Goal: Information Seeking & Learning: Learn about a topic

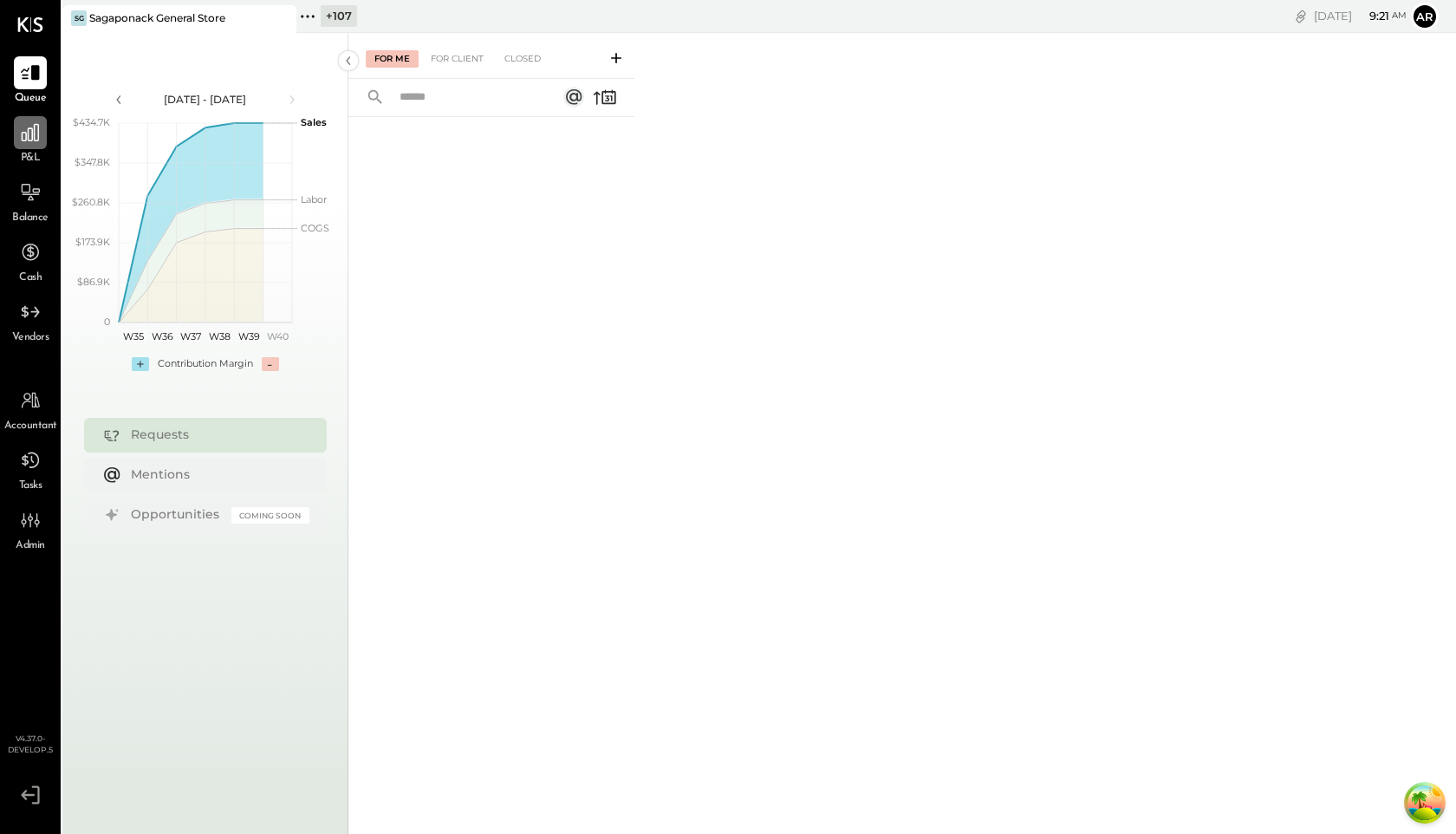
click at [36, 127] on icon at bounding box center [30, 131] width 22 height 22
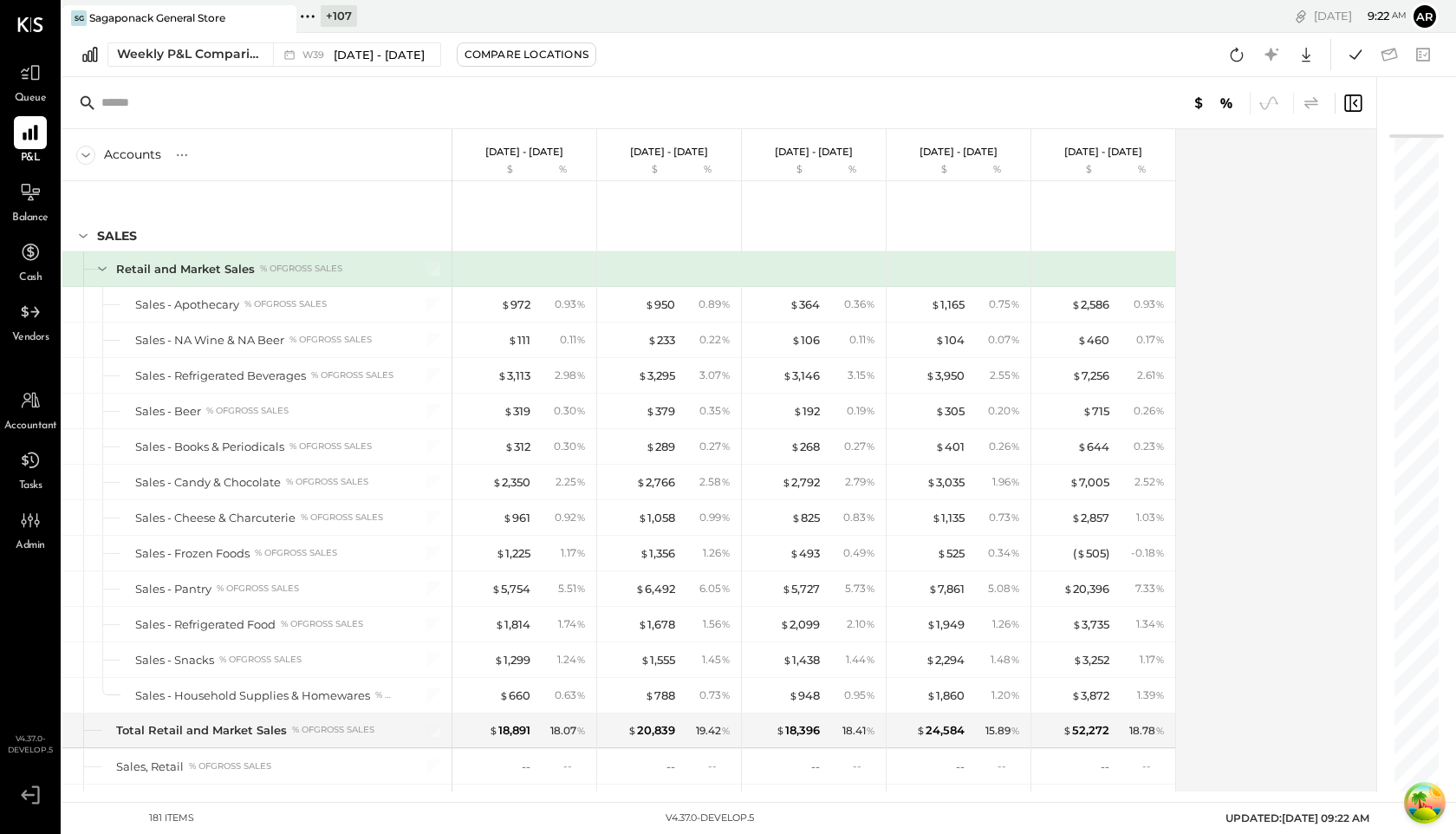
click at [1311, 96] on icon at bounding box center [1312, 104] width 21 height 21
click at [1310, 107] on icon at bounding box center [1312, 104] width 21 height 21
click at [1308, 103] on icon at bounding box center [1312, 104] width 21 height 21
click at [1310, 107] on icon at bounding box center [1312, 104] width 21 height 21
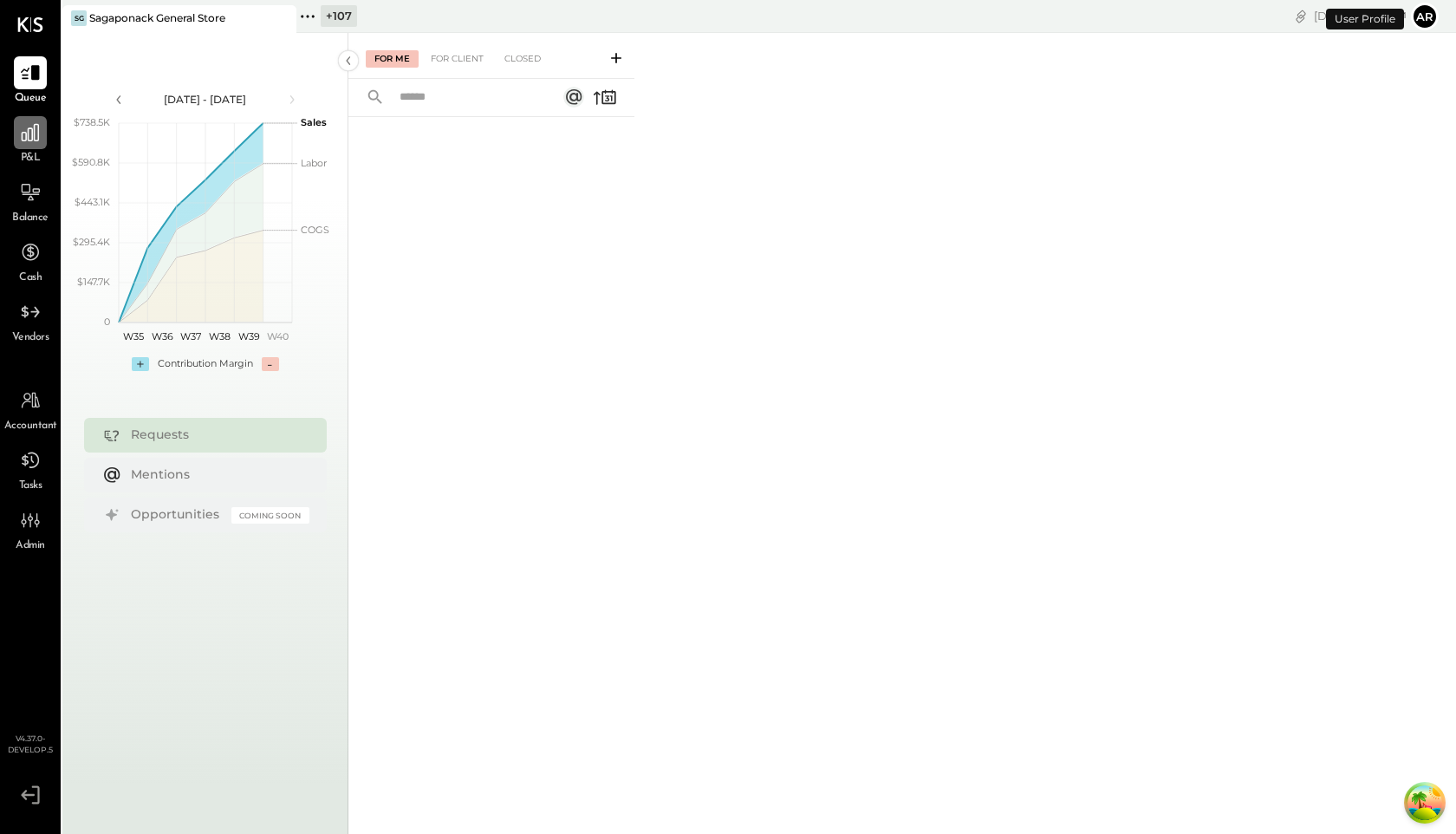
click at [41, 146] on div at bounding box center [30, 132] width 33 height 33
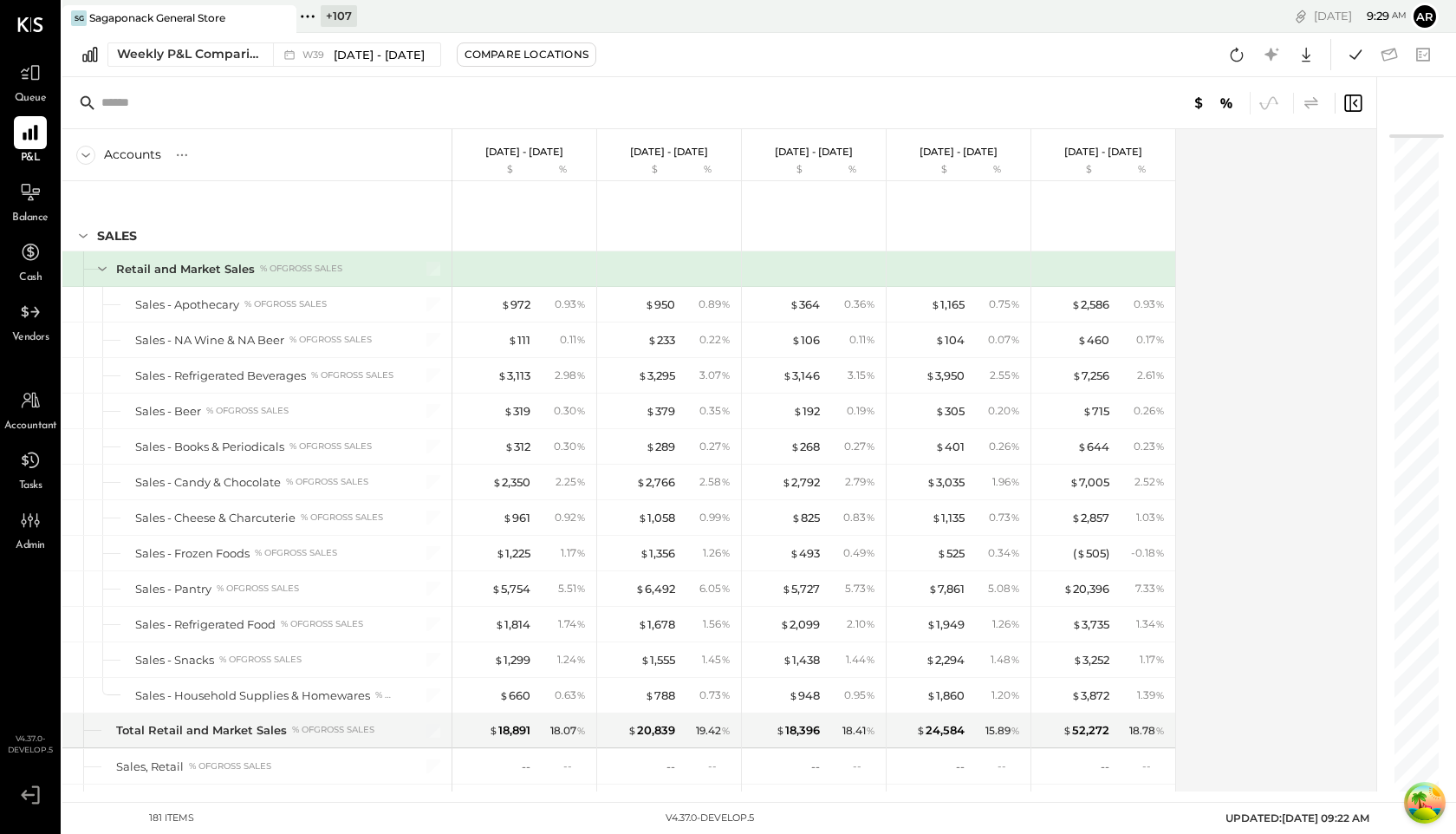
click at [1316, 99] on icon at bounding box center [1312, 104] width 21 height 21
click at [1319, 103] on icon at bounding box center [1312, 104] width 21 height 21
click at [1337, 105] on div at bounding box center [1349, 104] width 29 height 21
click at [1350, 105] on div at bounding box center [1073, 103] width 581 height 22
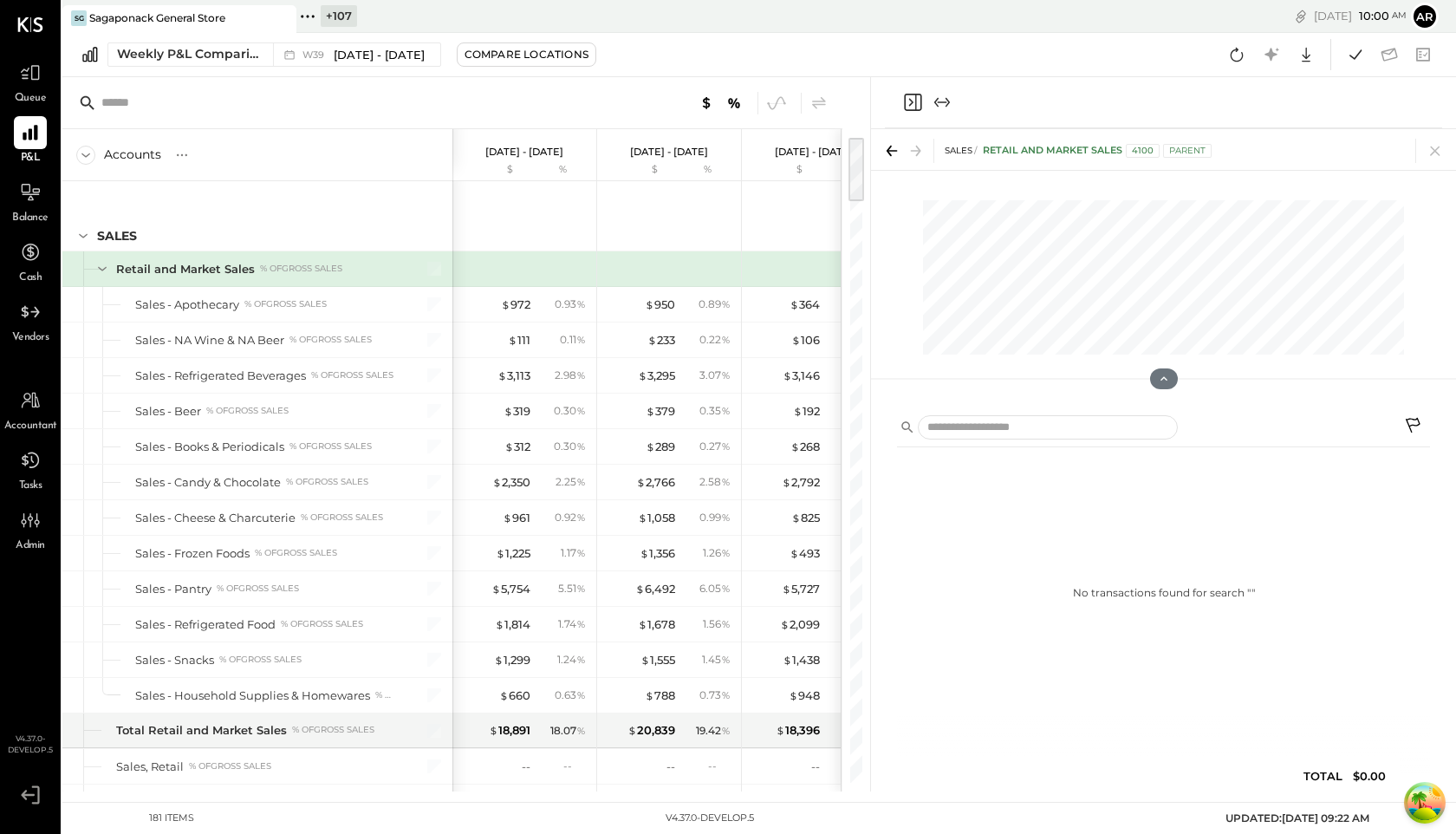
click at [918, 102] on icon "Close panel" at bounding box center [913, 103] width 21 height 21
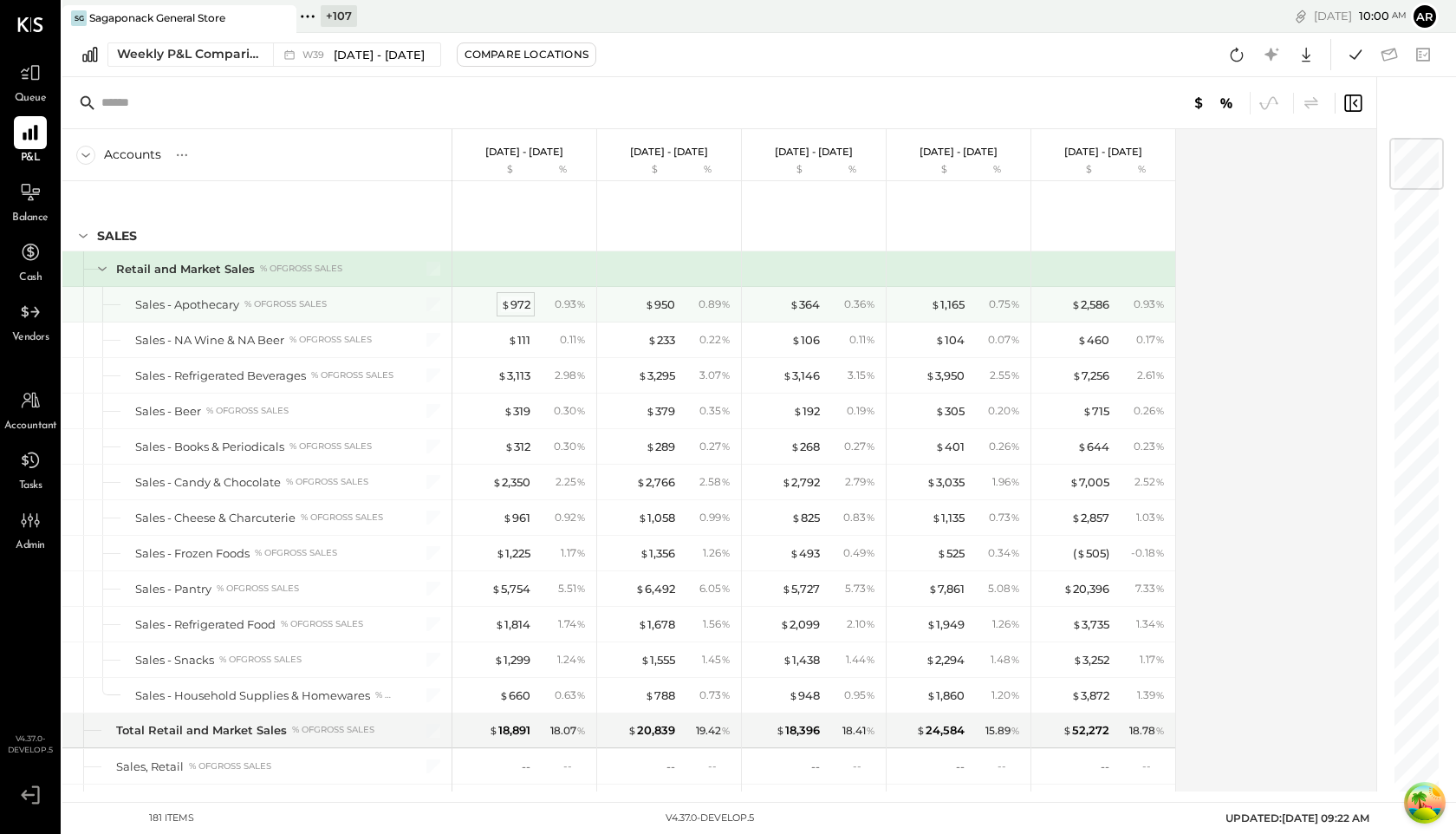
click at [521, 302] on div "$ 972" at bounding box center [515, 304] width 30 height 16
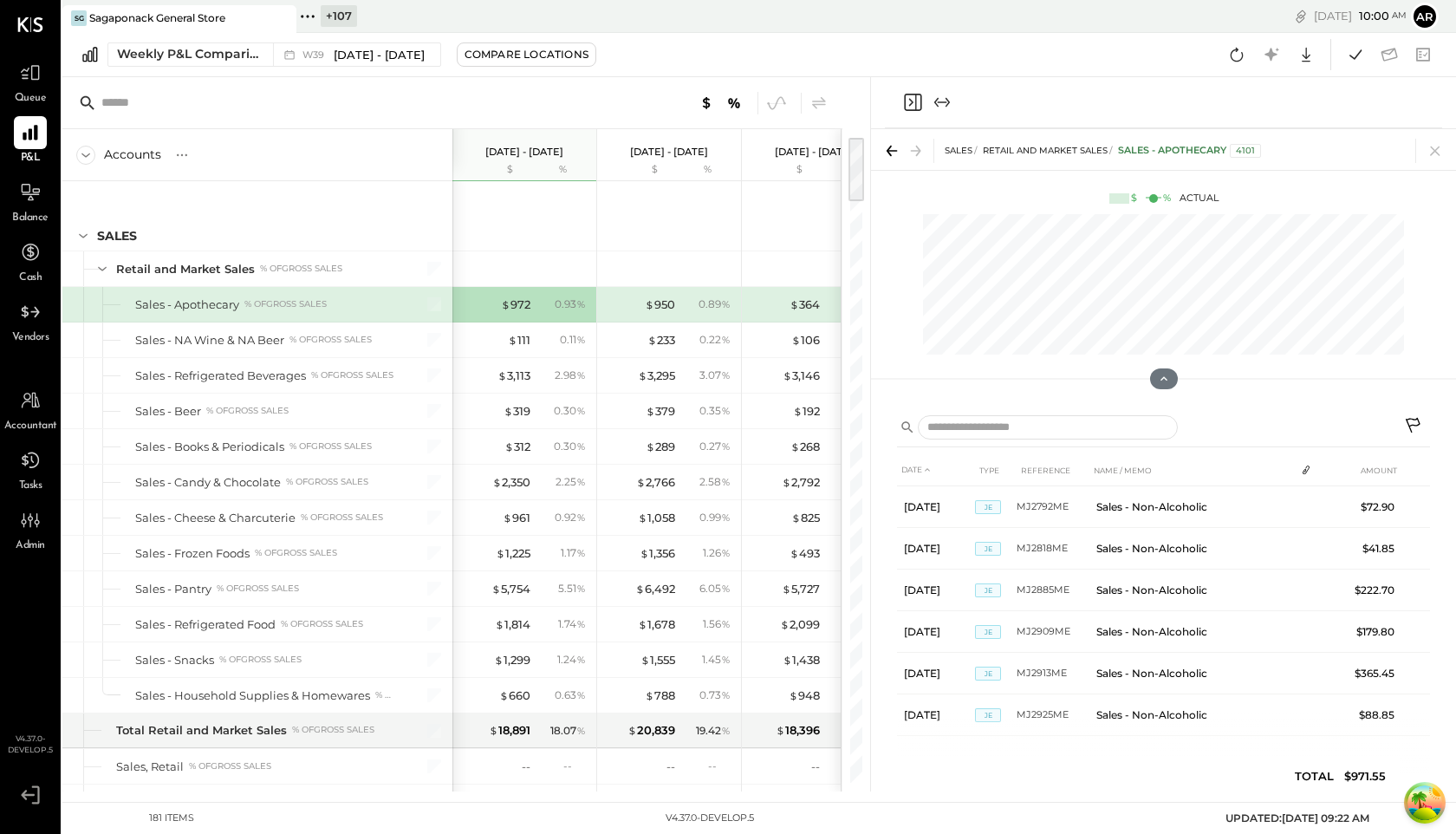
click at [908, 103] on icon "Close panel" at bounding box center [913, 103] width 21 height 21
